Goal: Navigation & Orientation: Find specific page/section

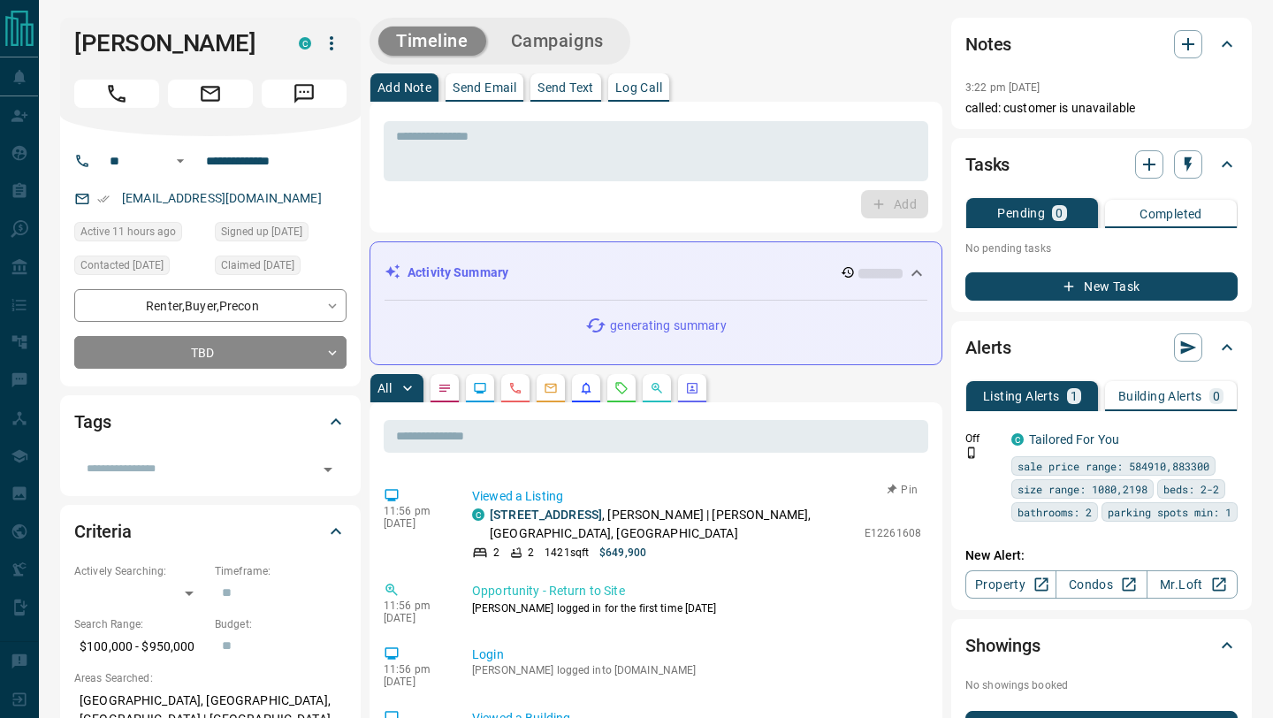
scroll to position [275, 0]
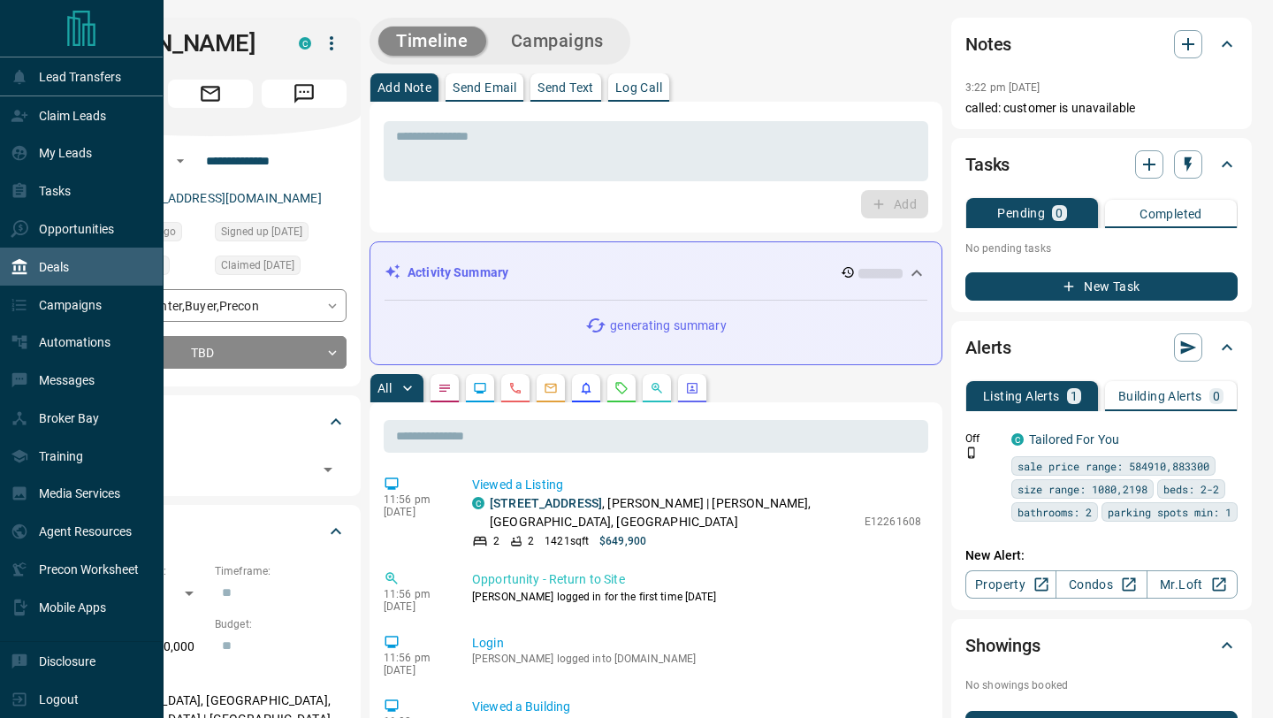
click at [20, 275] on icon at bounding box center [19, 267] width 15 height 16
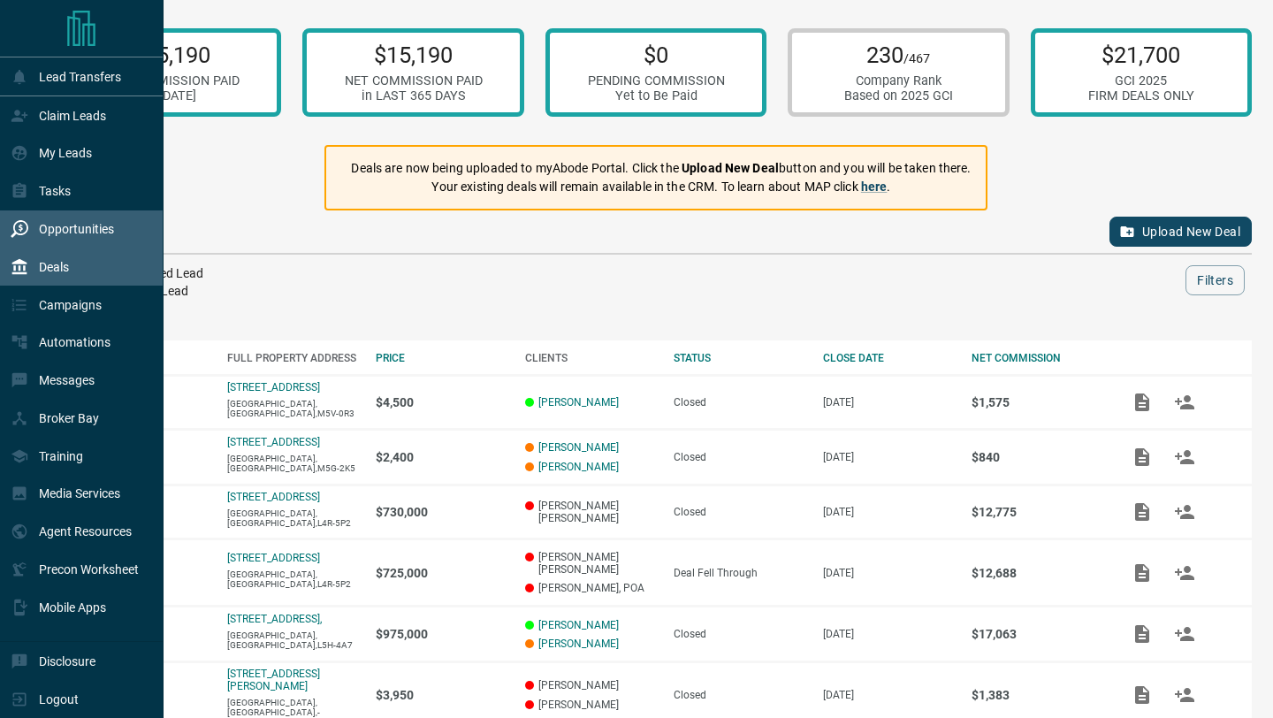
click at [22, 240] on div "Opportunities" at bounding box center [62, 229] width 103 height 29
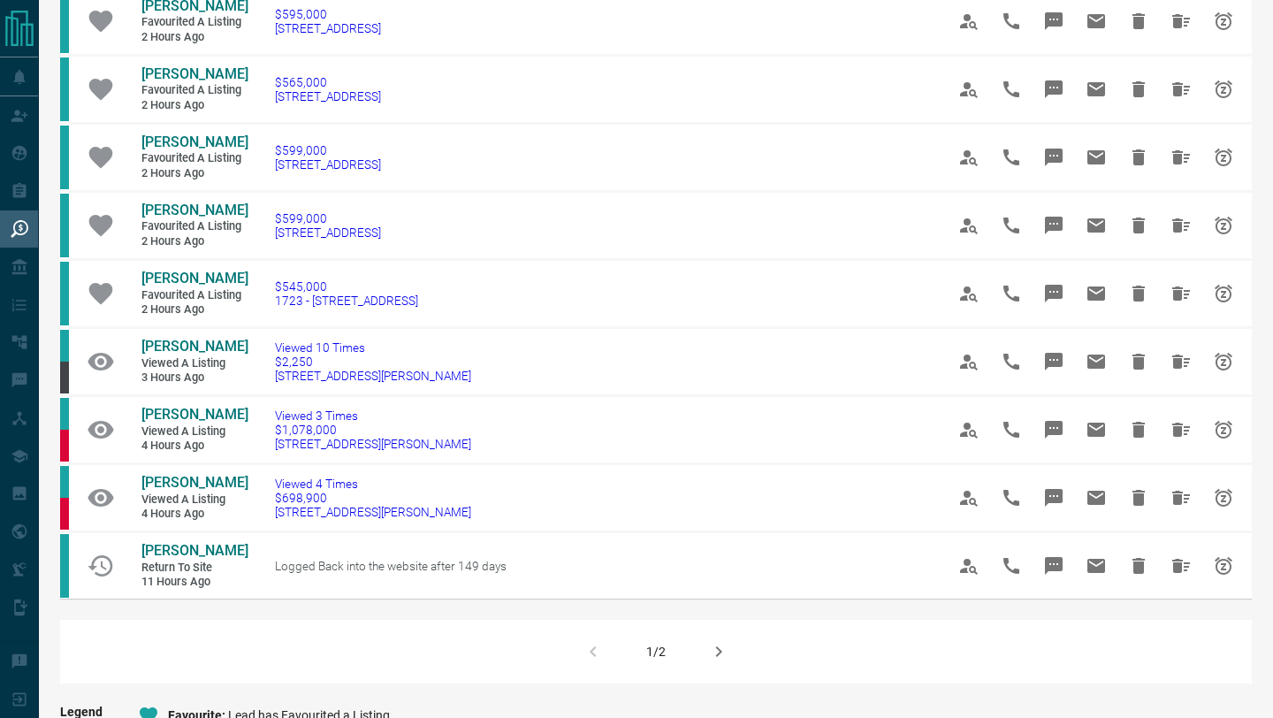
scroll to position [1134, 0]
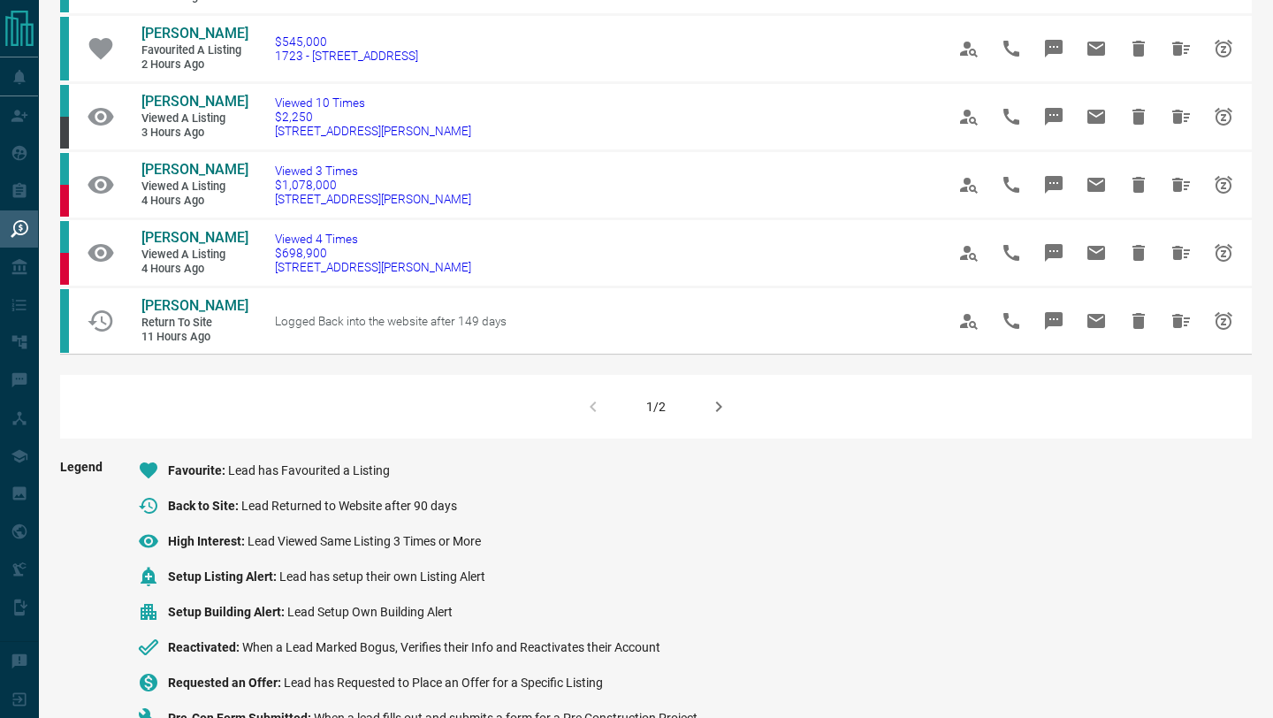
click at [722, 428] on button "button" at bounding box center [719, 406] width 42 height 42
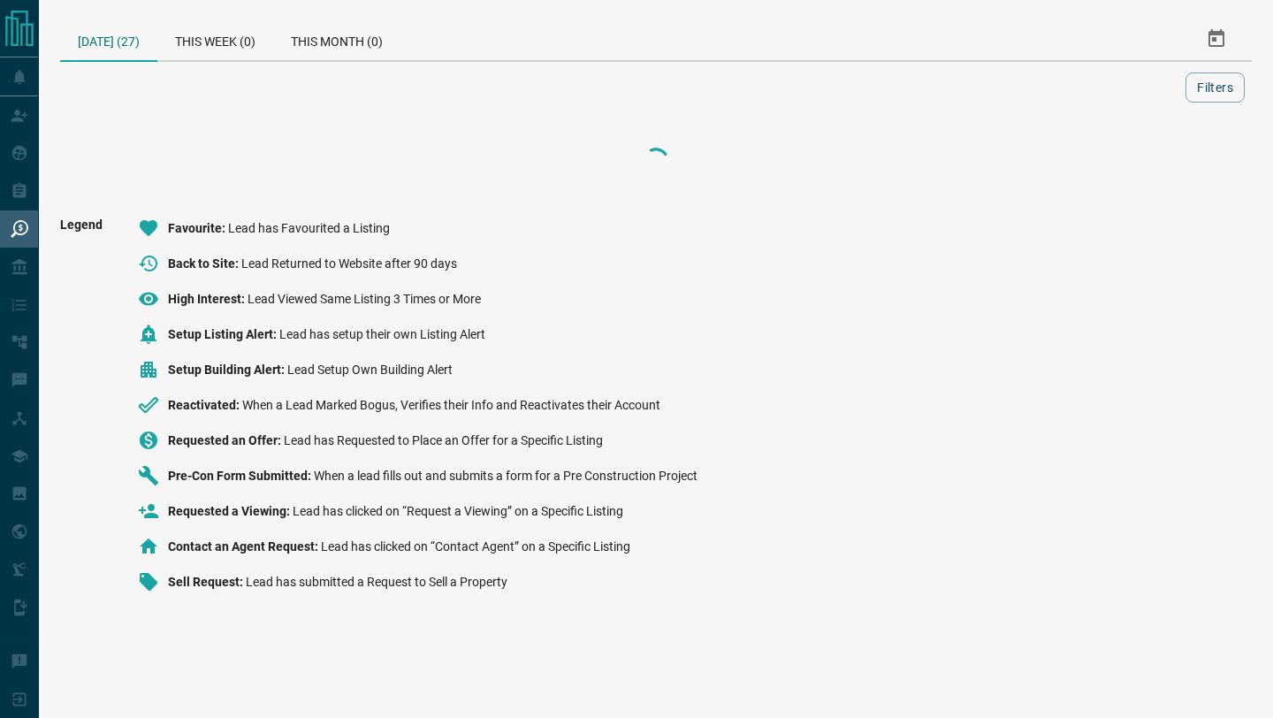
scroll to position [0, 0]
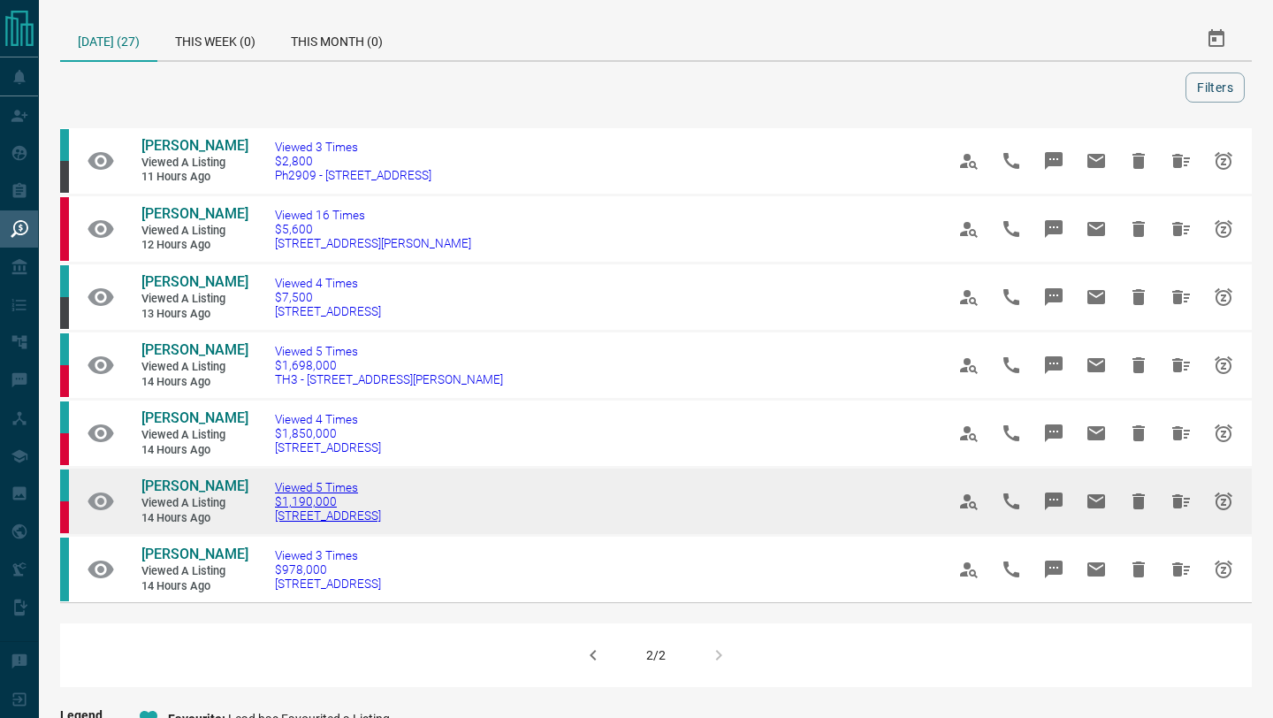
click at [322, 513] on span "[STREET_ADDRESS]" at bounding box center [328, 515] width 106 height 14
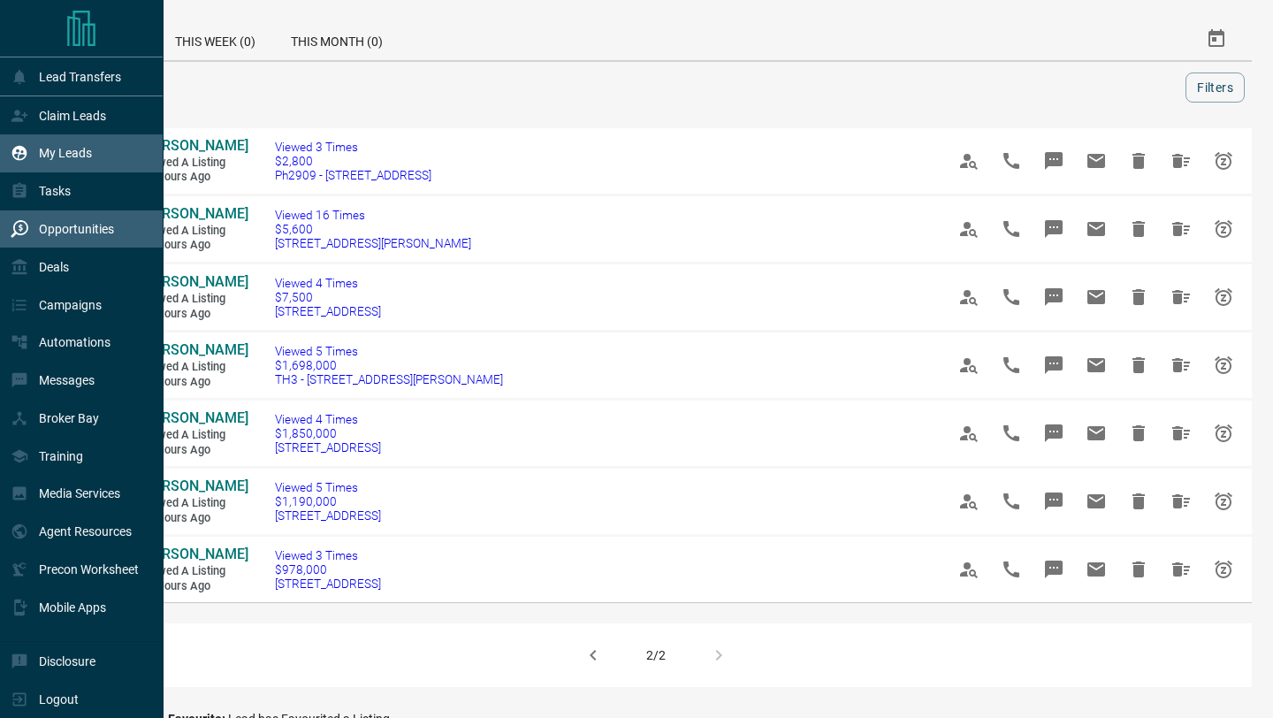
click at [20, 153] on icon at bounding box center [19, 153] width 15 height 15
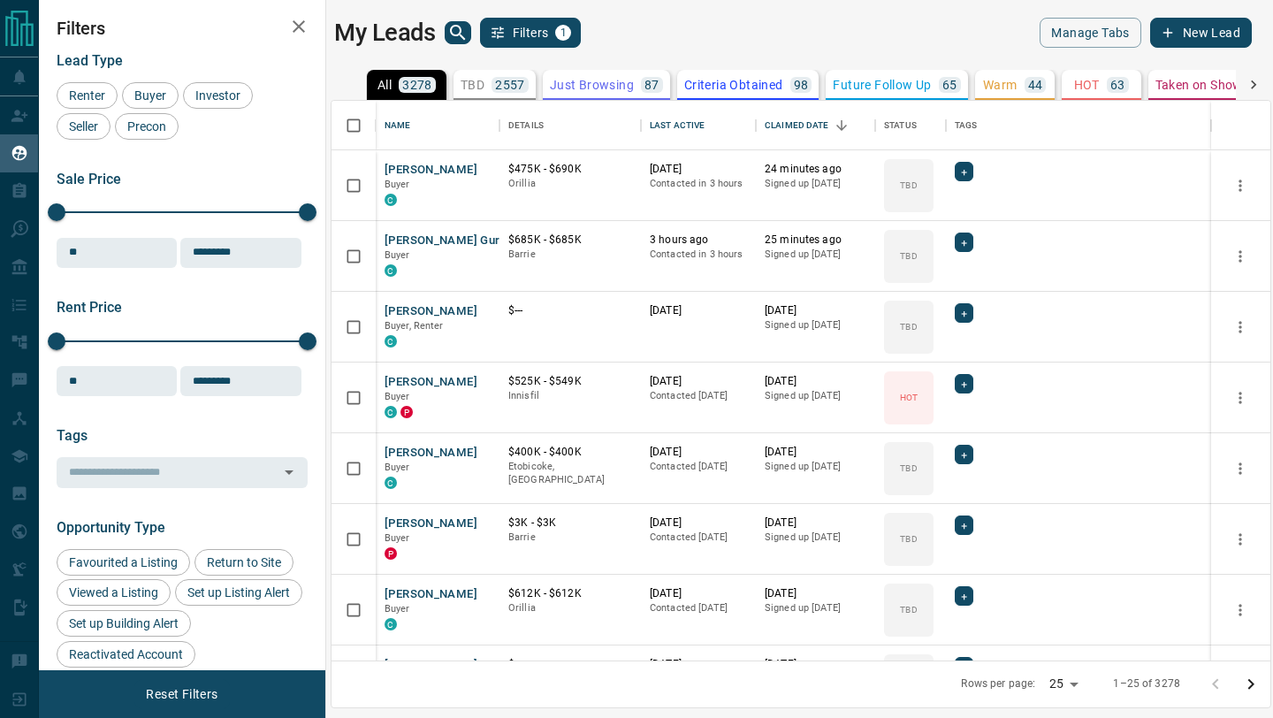
scroll to position [560, 939]
click at [454, 33] on icon "search button" at bounding box center [457, 32] width 21 height 21
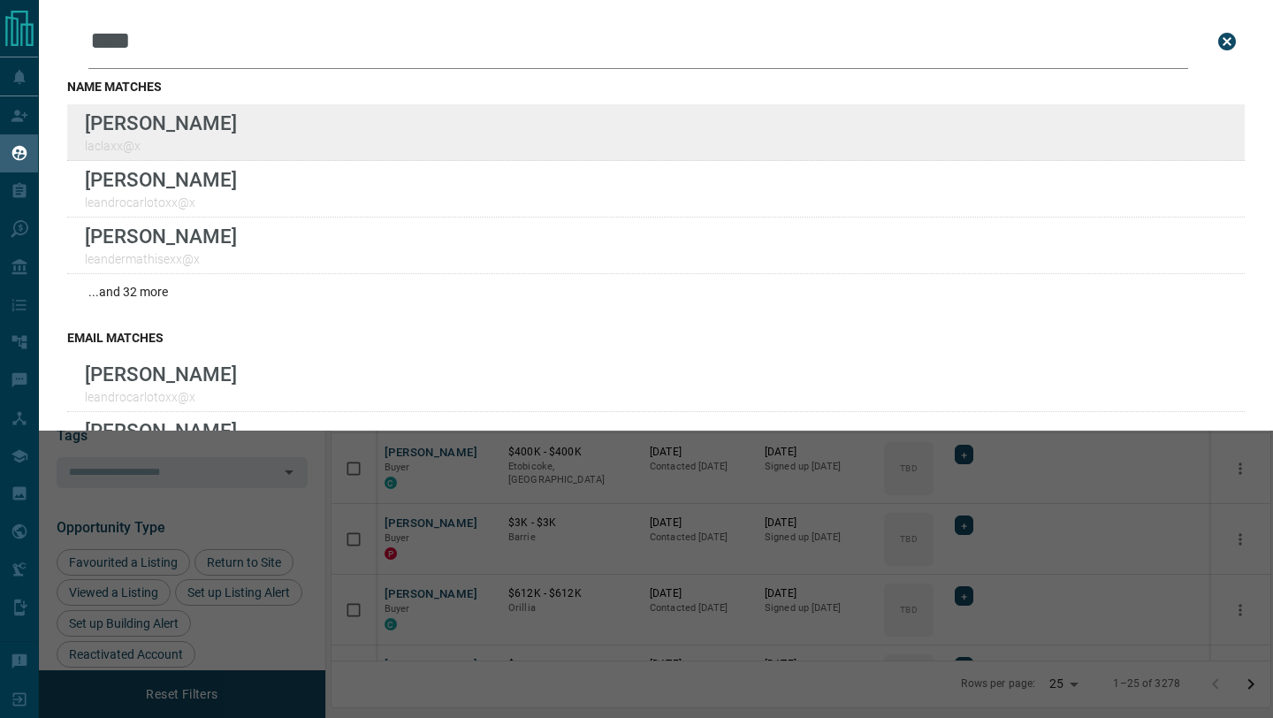
type input "****"
click at [0, 0] on div "Lead Transfers Claim Leads My Leads Tasks Opportunities Deals Campaigns Automat…" at bounding box center [636, 348] width 1273 height 696
